Goal: Transaction & Acquisition: Download file/media

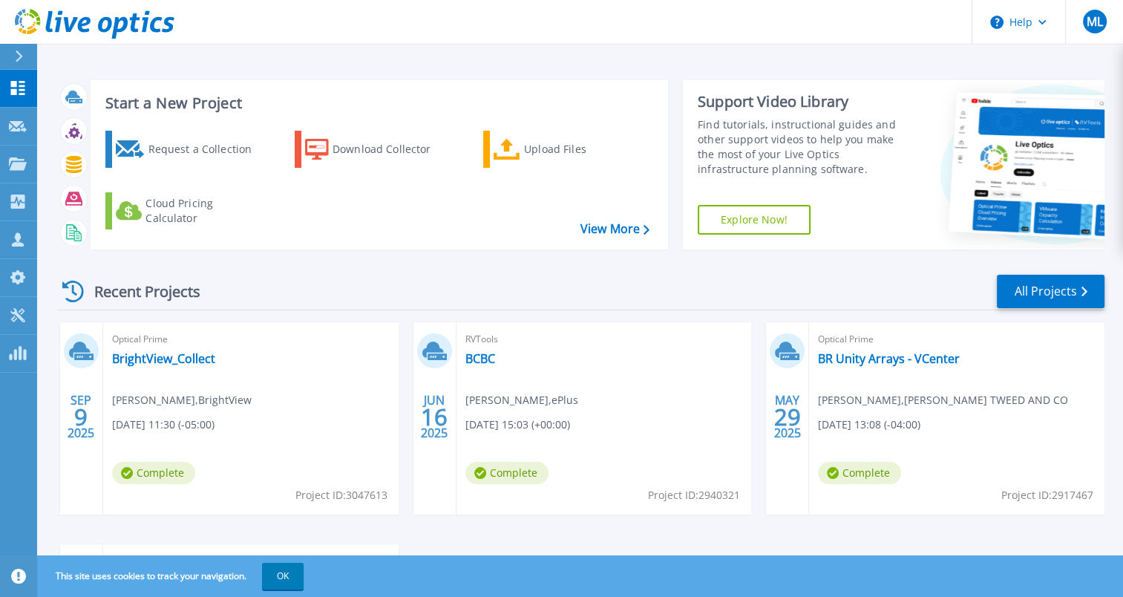
click at [166, 368] on div "Optical Prime BrightView_Collect [PERSON_NAME] , BrightView [DATE] 11:30 (-05:0…" at bounding box center [250, 418] width 295 height 192
click at [174, 360] on link "BrightView_Collect" at bounding box center [163, 358] width 103 height 15
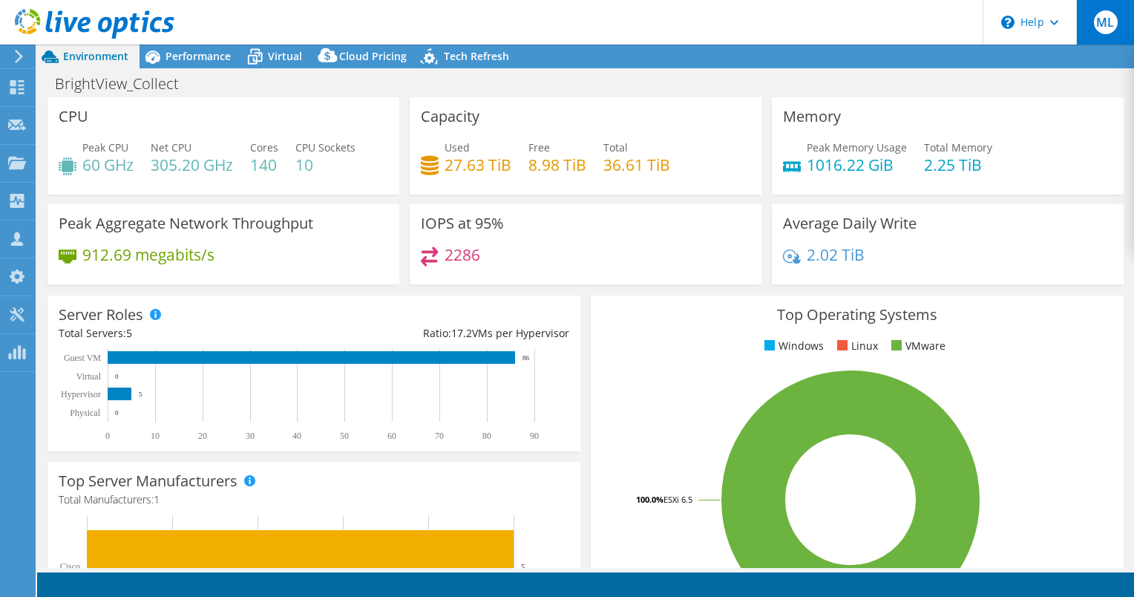
select select "USD"
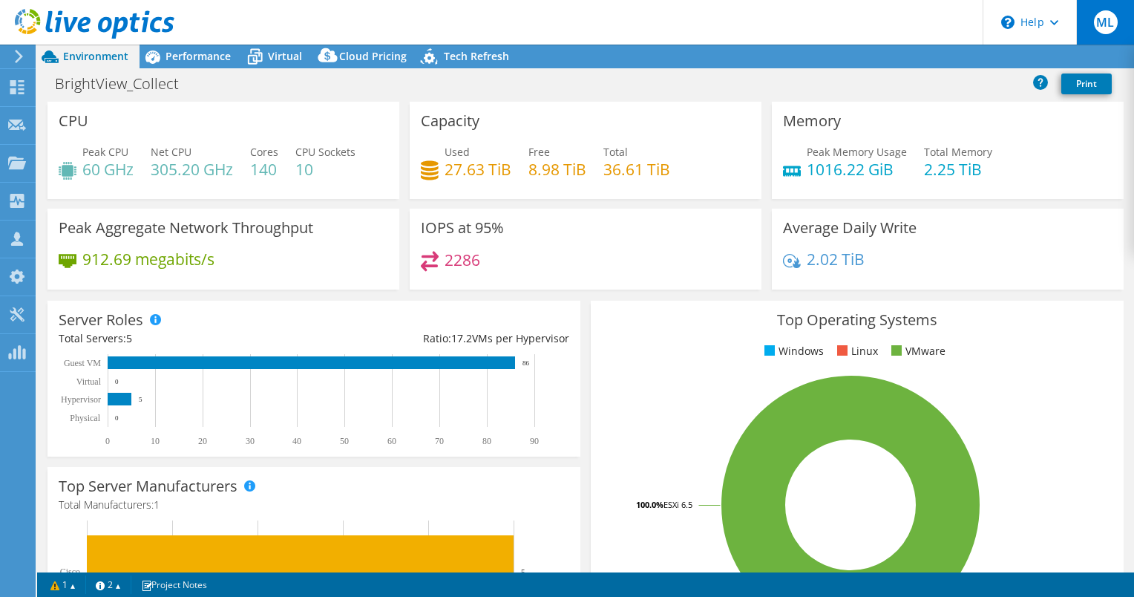
radio input "true"
radio input "false"
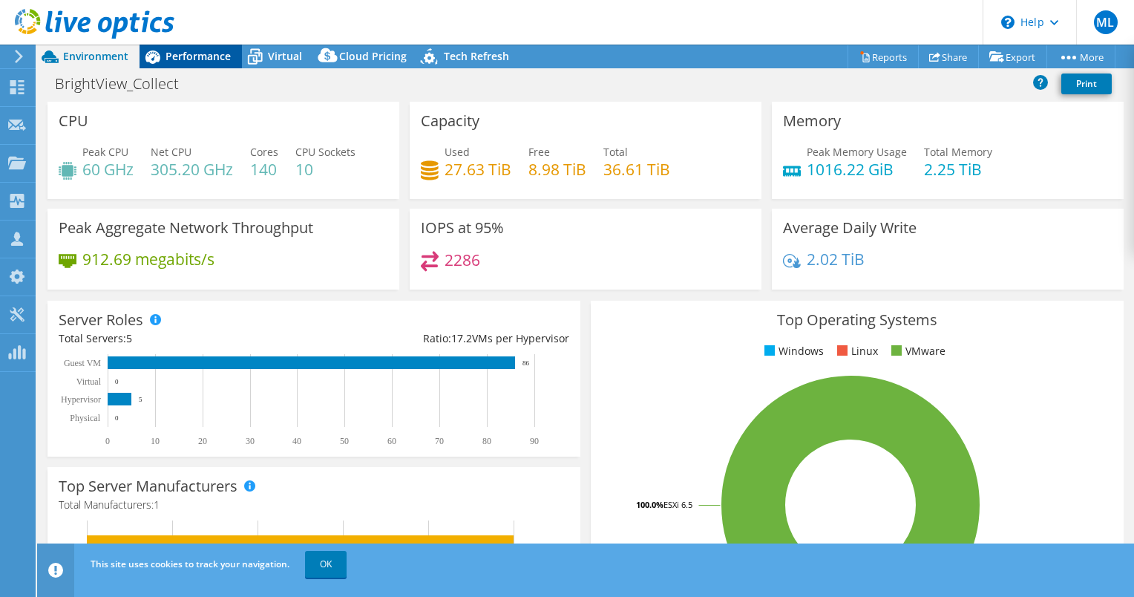
click at [212, 54] on span "Performance" at bounding box center [197, 56] width 65 height 14
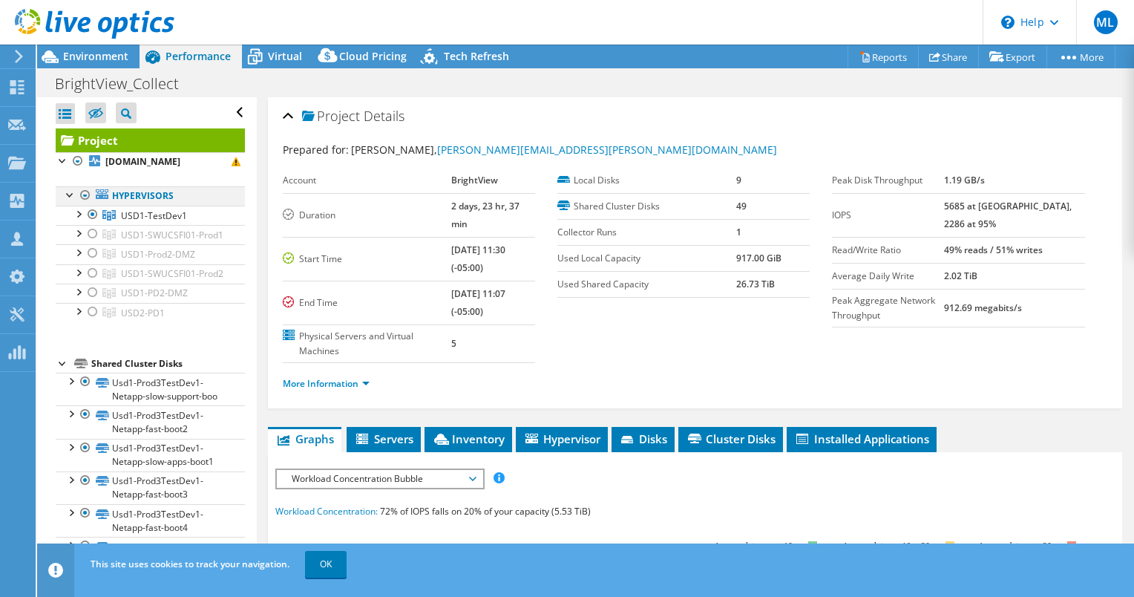
click at [85, 204] on div at bounding box center [85, 195] width 15 height 18
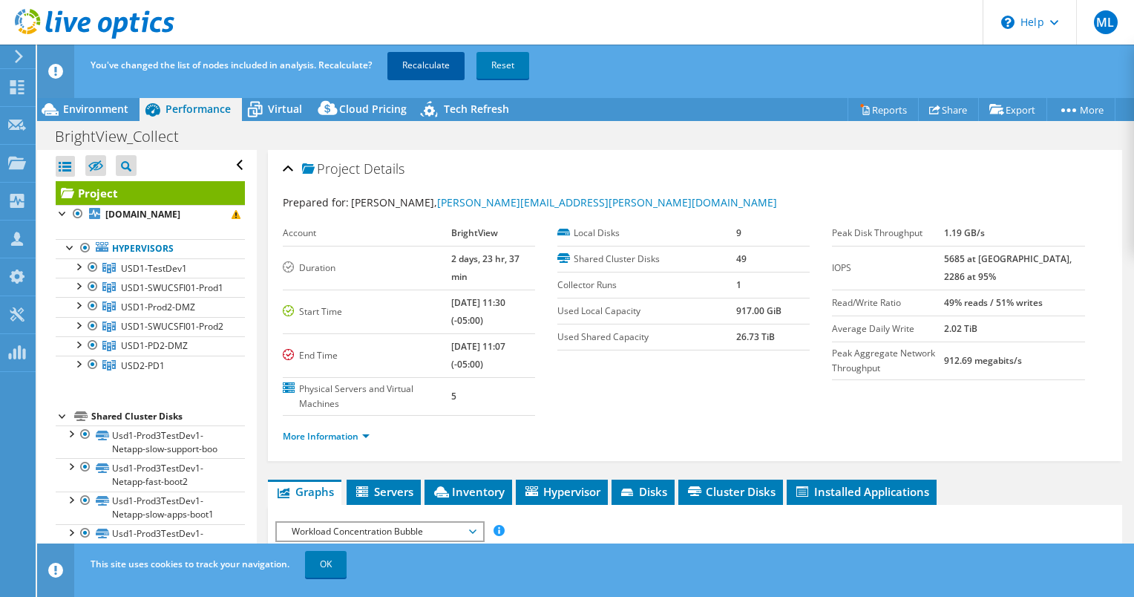
click at [416, 65] on link "Recalculate" at bounding box center [425, 65] width 77 height 27
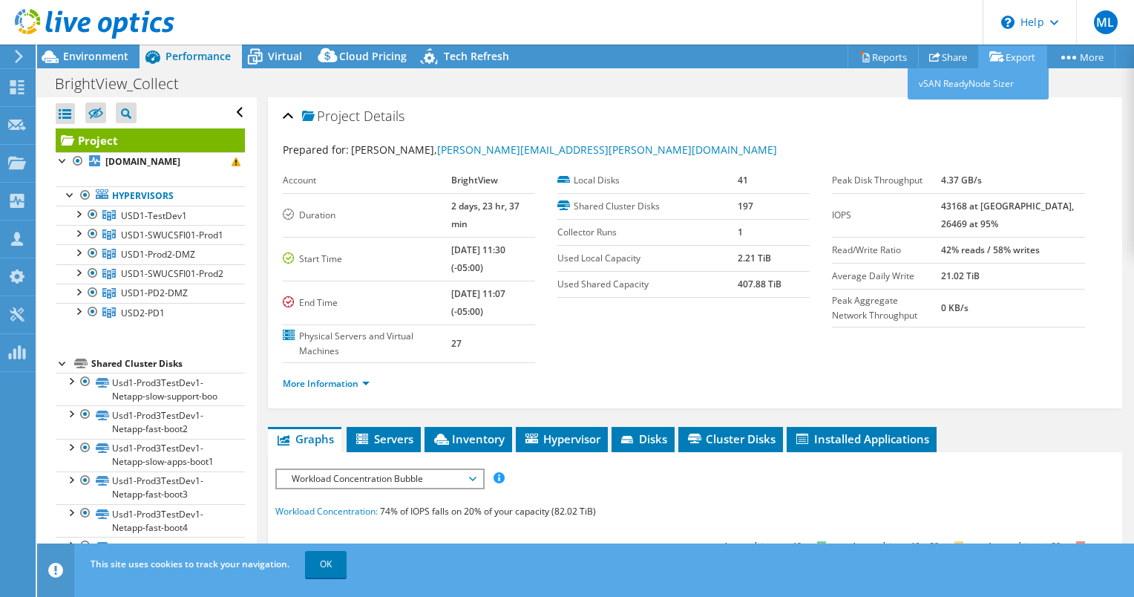
click at [1014, 50] on link "Export" at bounding box center [1012, 56] width 69 height 23
click at [893, 56] on link "Reports" at bounding box center [882, 56] width 71 height 23
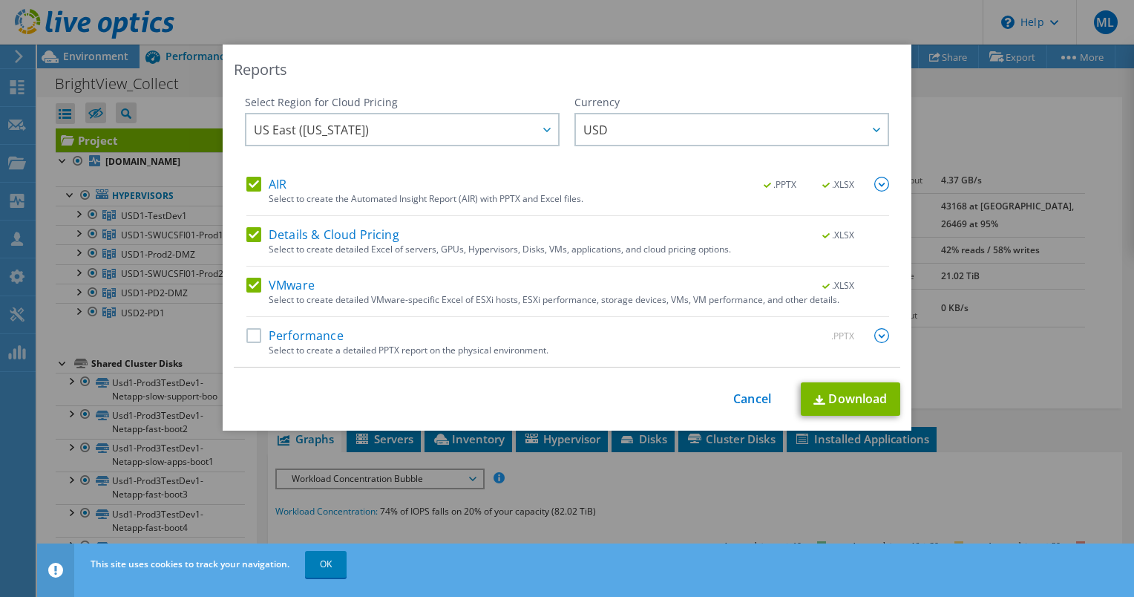
click at [289, 332] on label "Performance" at bounding box center [294, 335] width 97 height 15
click at [0, 0] on input "Performance" at bounding box center [0, 0] width 0 height 0
click at [321, 233] on label "Details & Cloud Pricing" at bounding box center [322, 234] width 153 height 15
click at [0, 0] on input "Details & Cloud Pricing" at bounding box center [0, 0] width 0 height 0
click at [852, 398] on link "Download" at bounding box center [850, 398] width 99 height 33
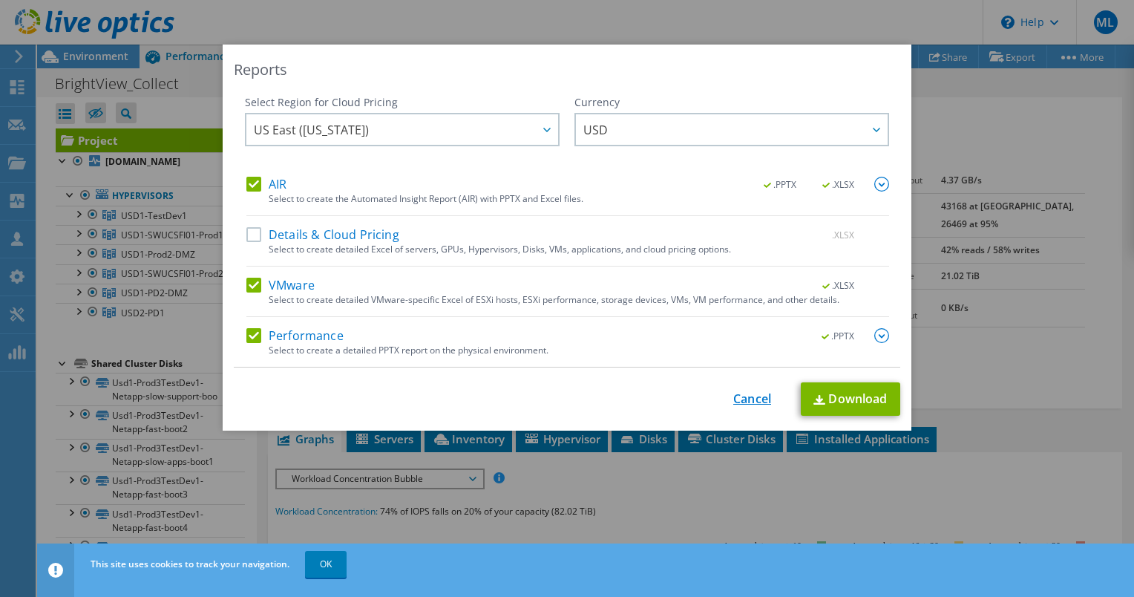
drag, startPoint x: 744, startPoint y: 413, endPoint x: 744, endPoint y: 398, distance: 14.8
click at [744, 410] on div "This process may take a while, please wait... Cancel Download" at bounding box center [567, 398] width 666 height 33
click at [745, 397] on link "Cancel" at bounding box center [752, 399] width 38 height 14
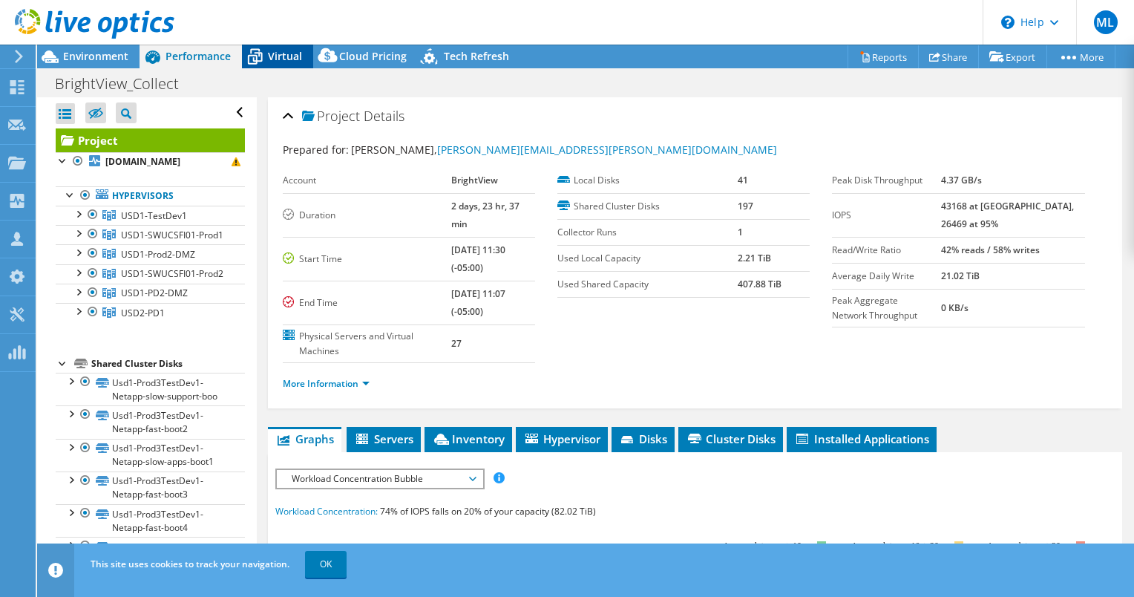
click at [280, 56] on span "Virtual" at bounding box center [285, 56] width 34 height 14
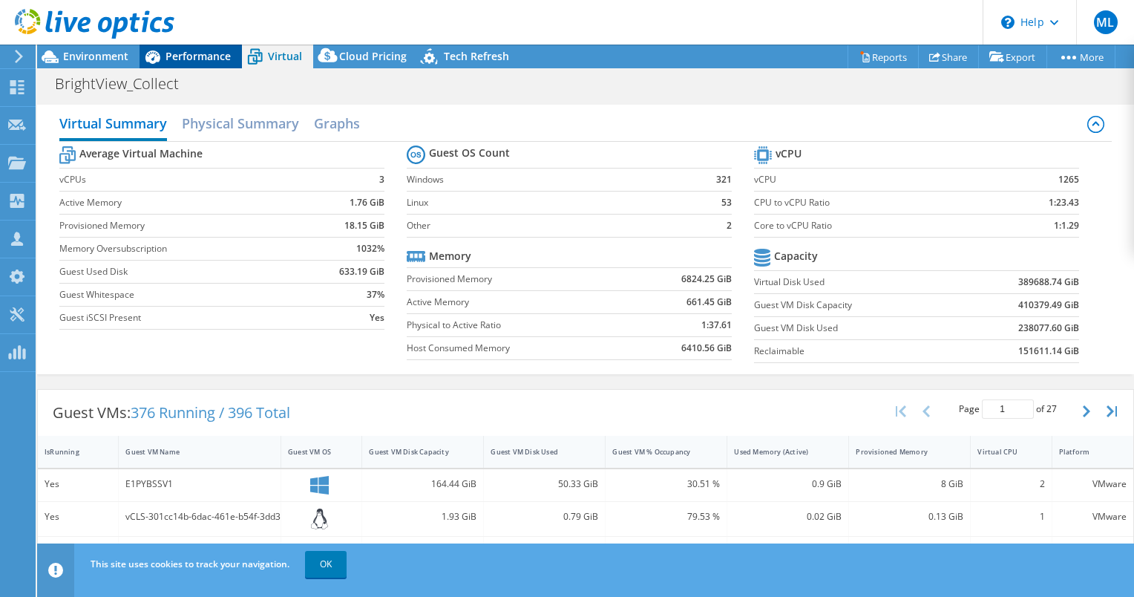
click at [214, 59] on span "Performance" at bounding box center [197, 56] width 65 height 14
